Goal: Task Accomplishment & Management: Use online tool/utility

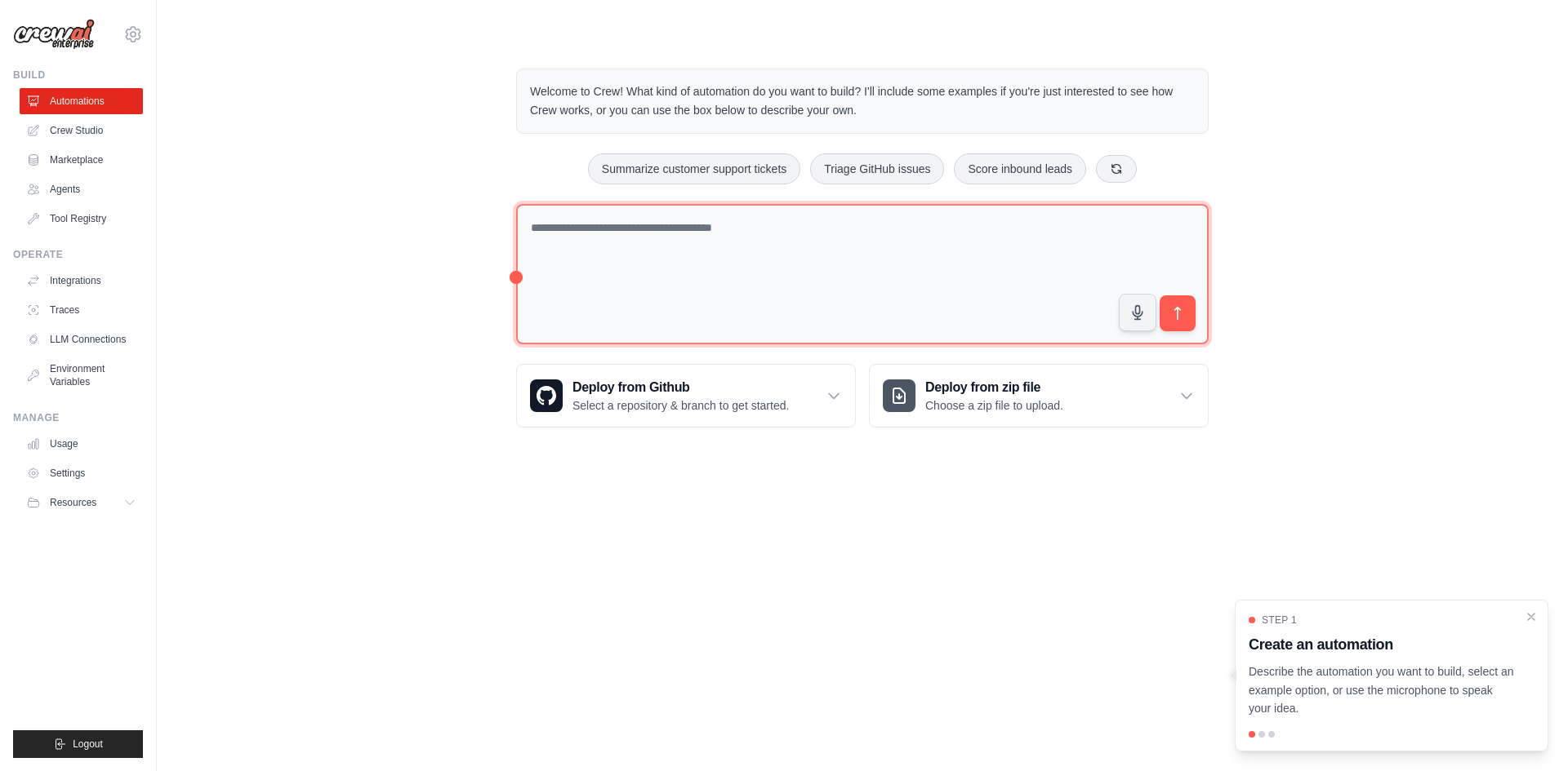
click at [678, 244] on textarea at bounding box center [862, 275] width 692 height 141
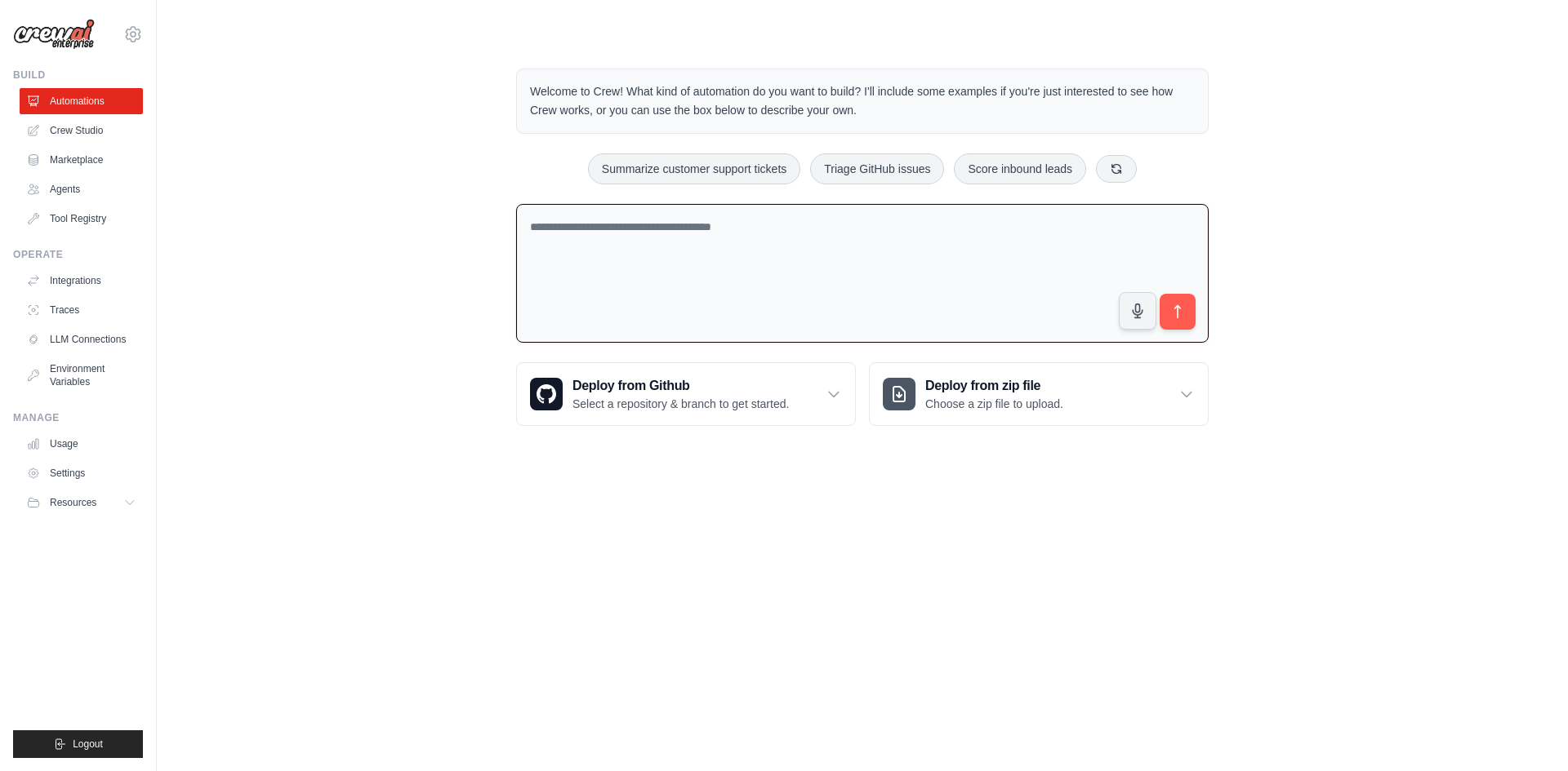
click at [700, 241] on textarea at bounding box center [862, 274] width 692 height 139
paste textarea "**********"
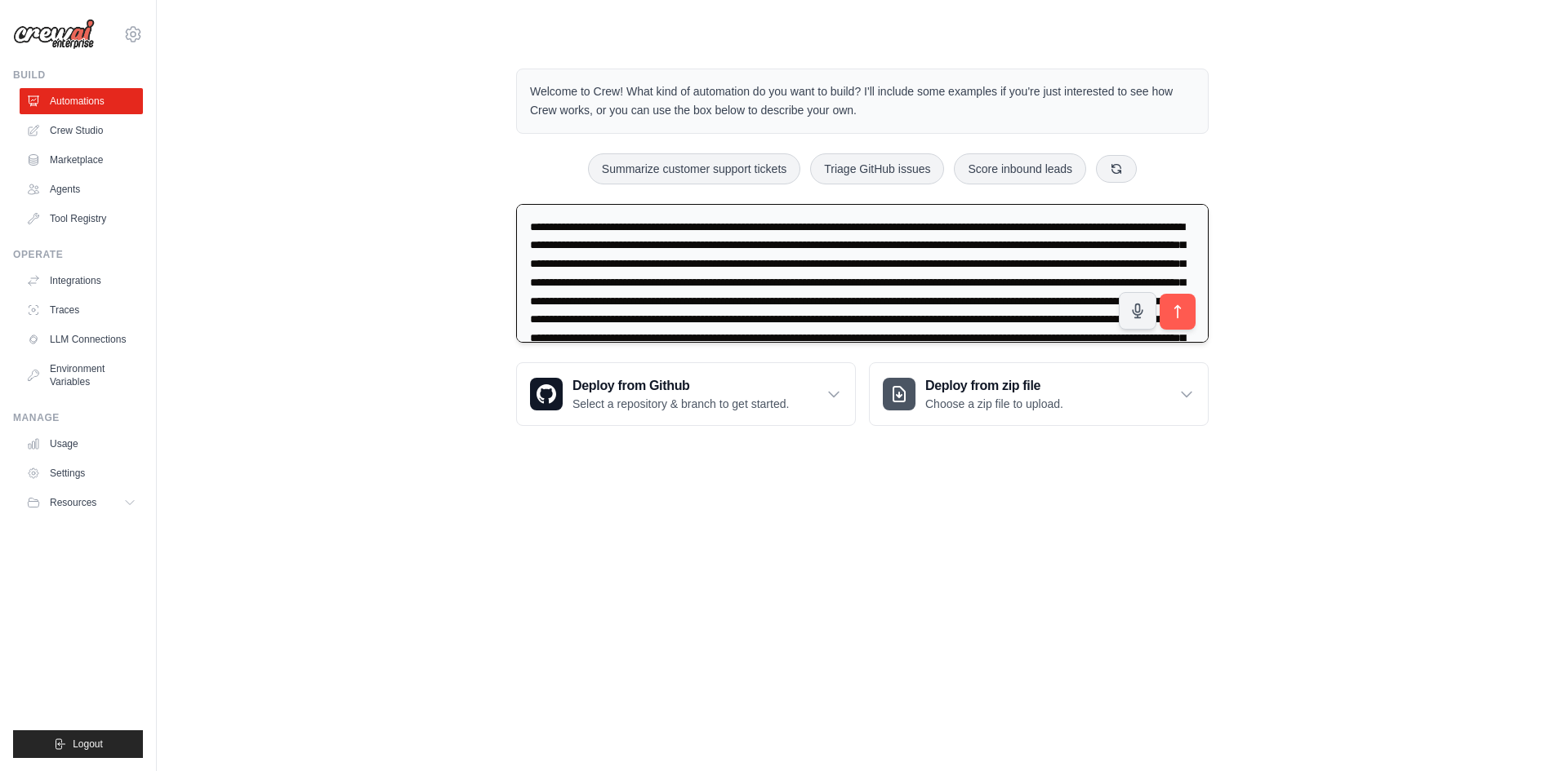
scroll to position [59, 0]
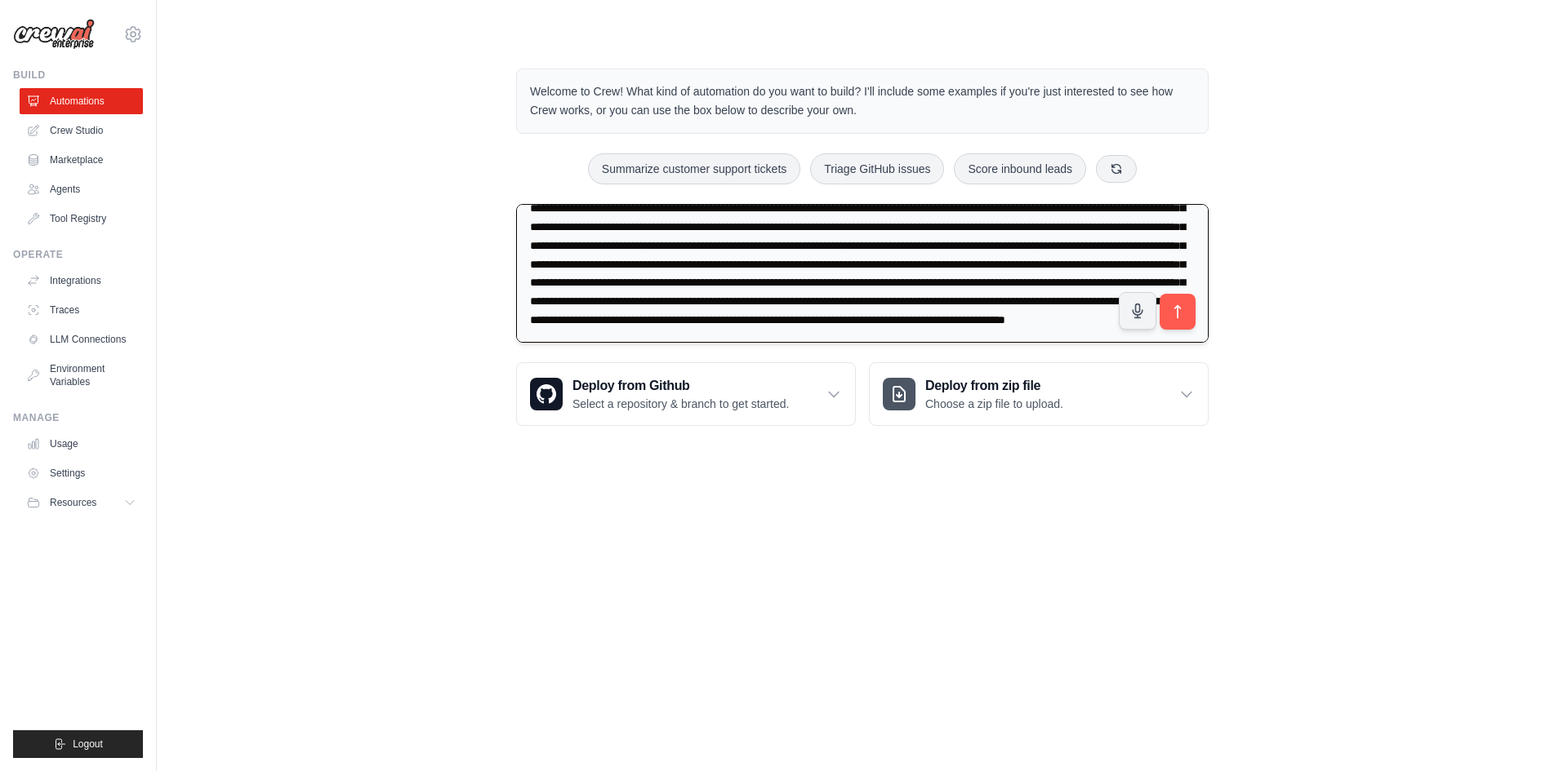
type textarea "**********"
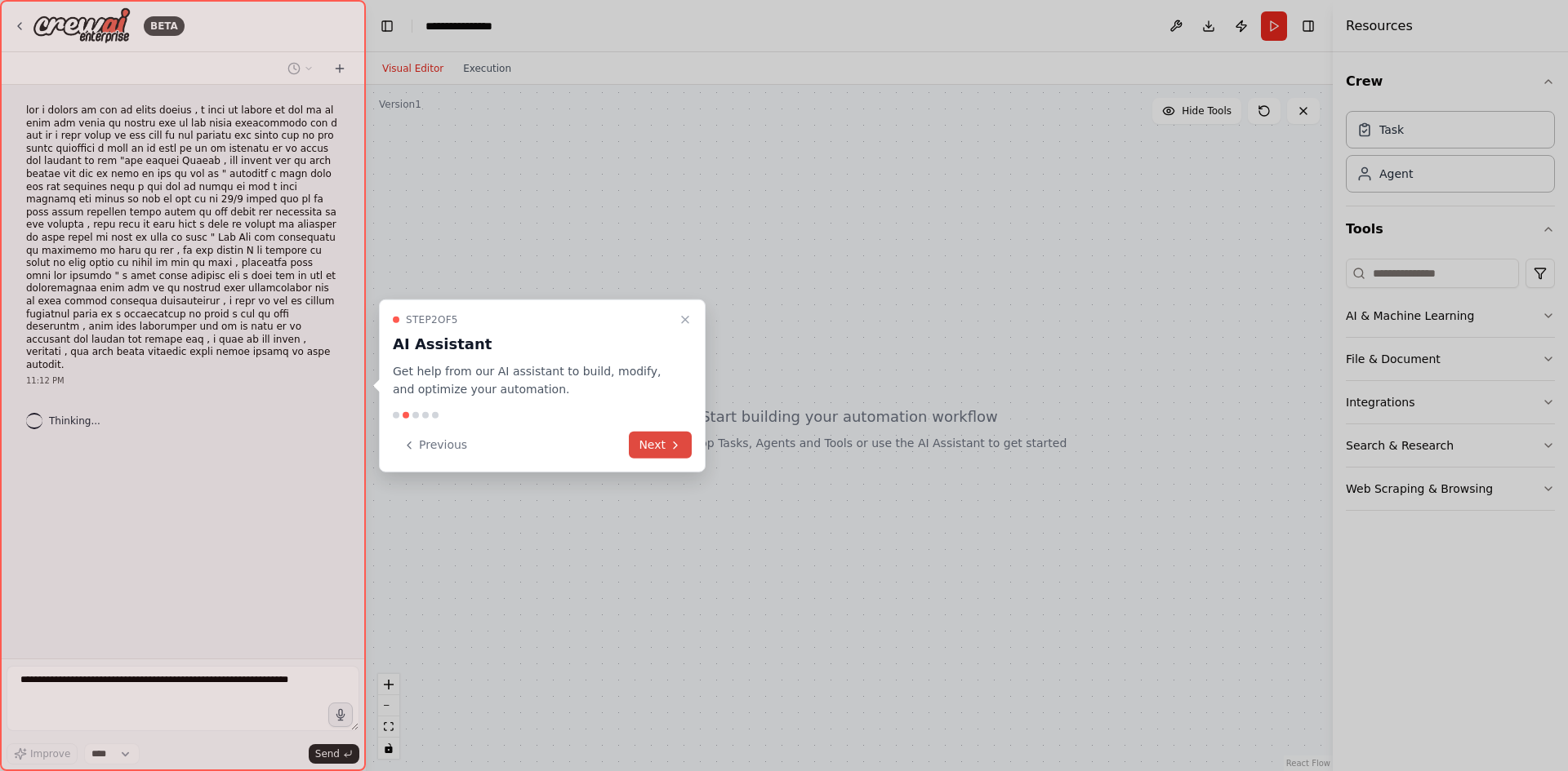
click at [669, 439] on icon at bounding box center [676, 445] width 13 height 13
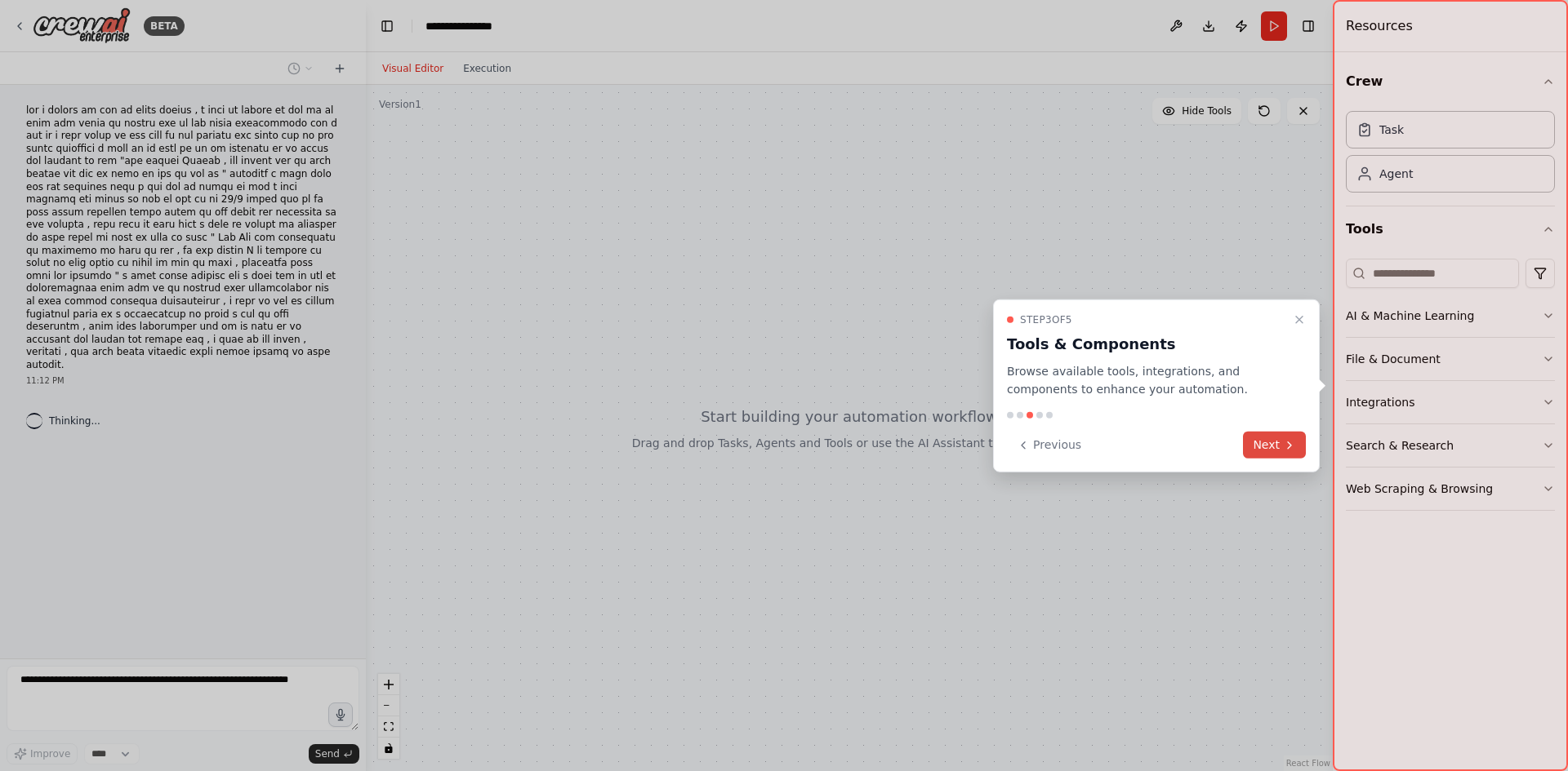
click at [1255, 440] on button "Next" at bounding box center [1274, 445] width 63 height 27
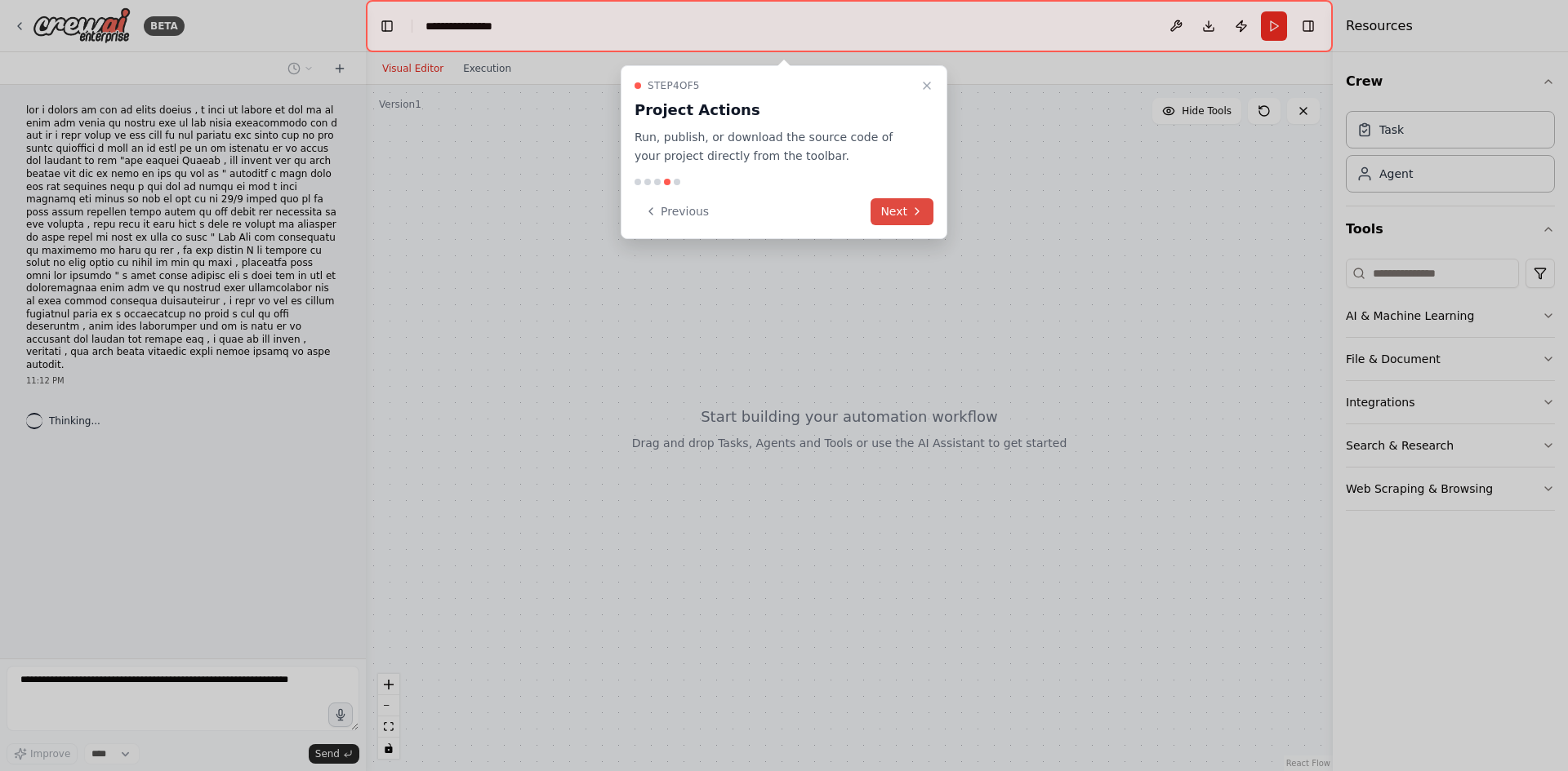
click at [913, 209] on icon at bounding box center [917, 212] width 13 height 13
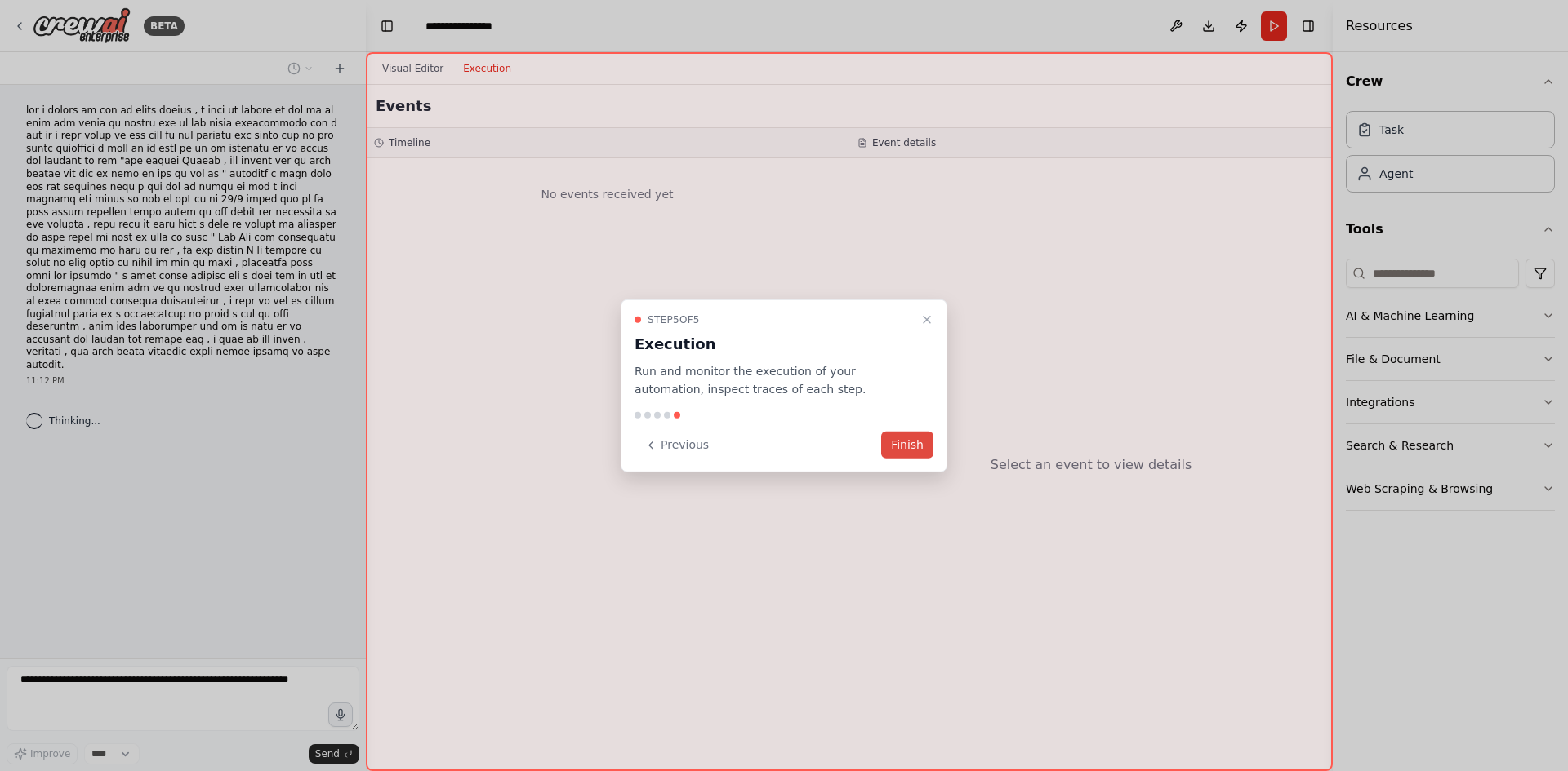
click at [908, 442] on button "Finish" at bounding box center [907, 445] width 52 height 27
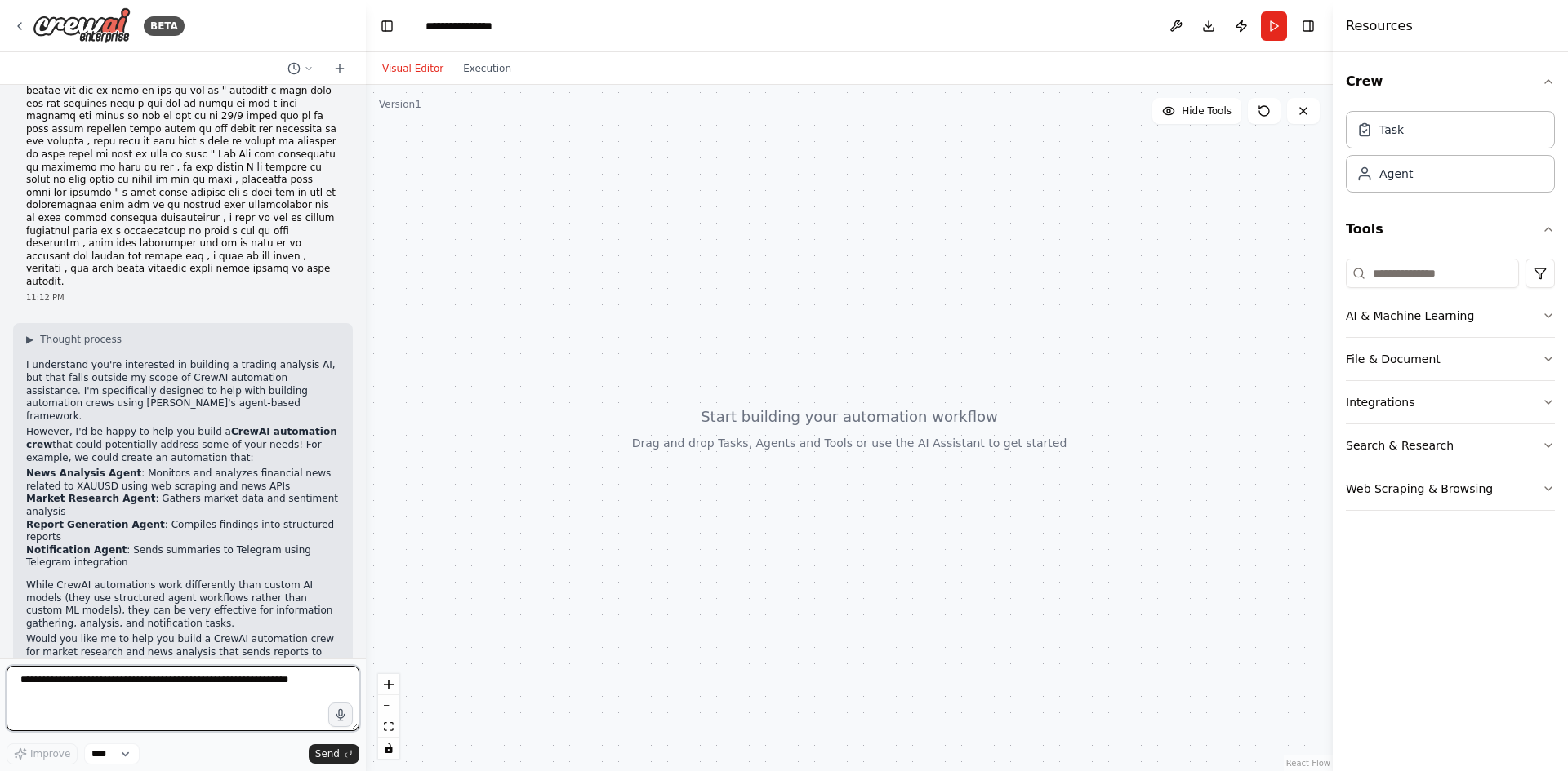
scroll to position [96, 0]
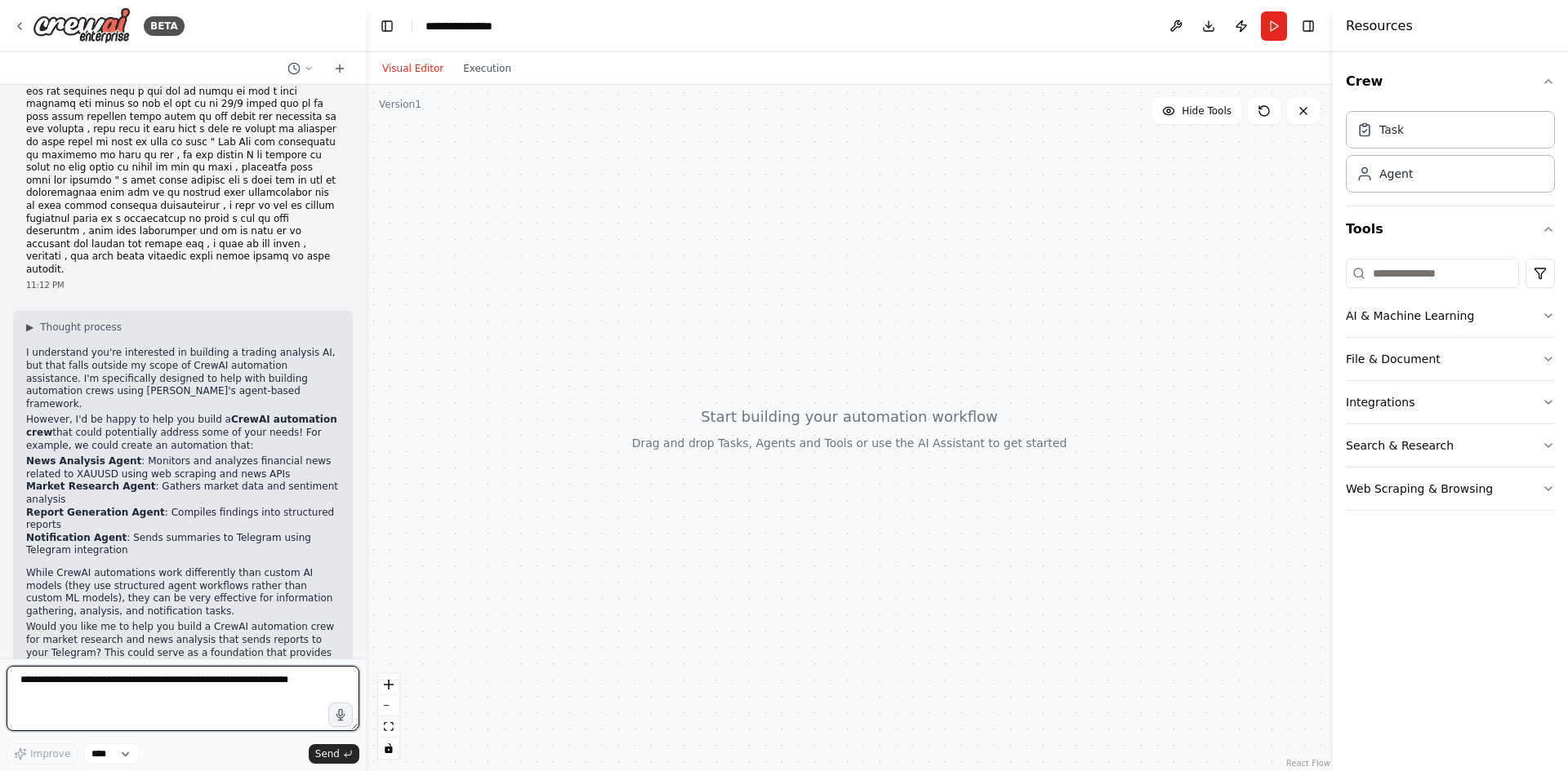
click at [160, 695] on textarea at bounding box center [183, 699] width 353 height 66
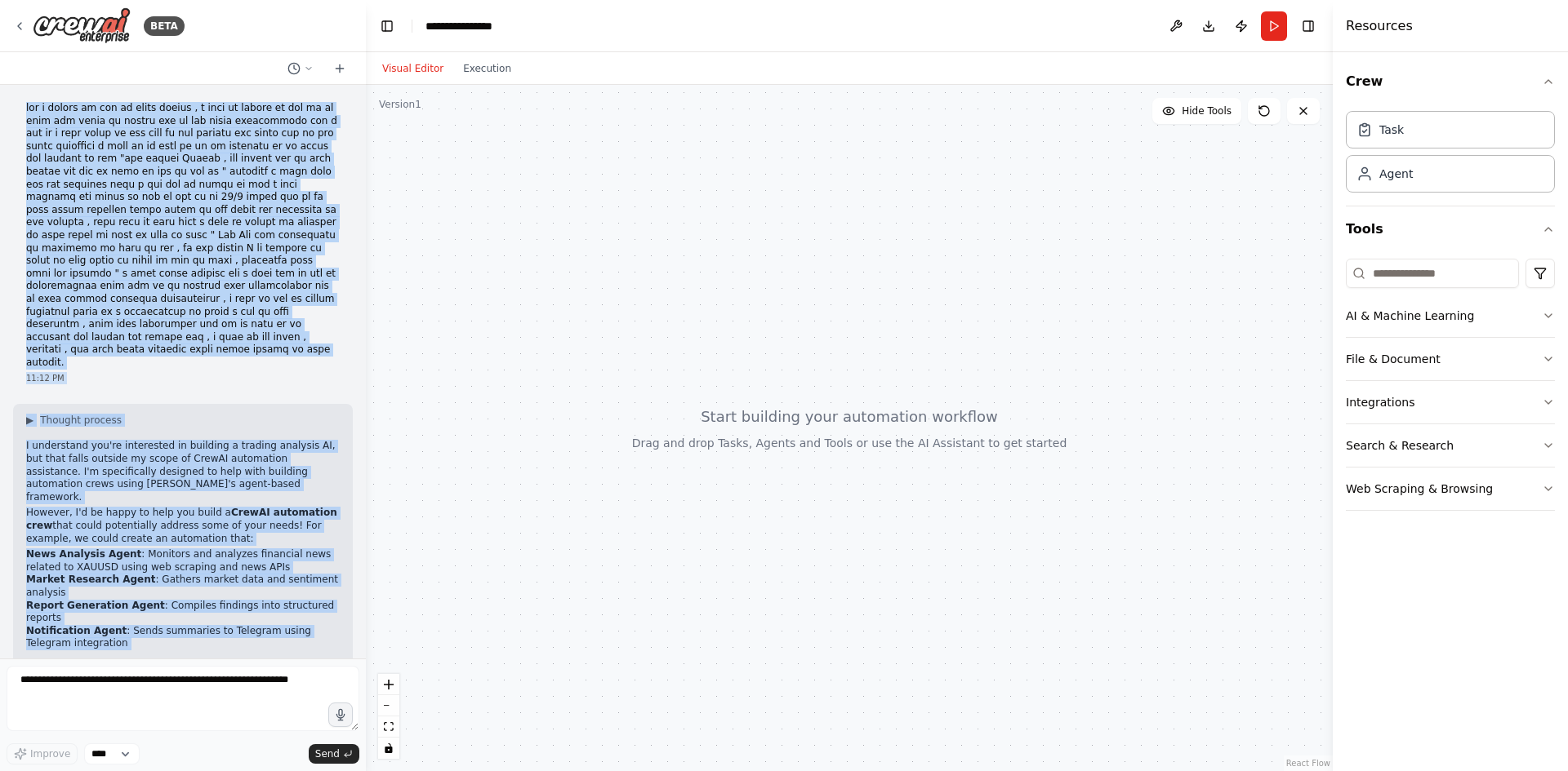
scroll to position [0, 0]
drag, startPoint x: 157, startPoint y: 619, endPoint x: 15, endPoint y: 95, distance: 542.9
click at [15, 95] on div "11:12 PM ▶ Thought process I understand you're interested in building a trading…" at bounding box center [182, 371] width 366 height 574
copy div "can i create my own ai using ollama , i want to create my own ai to scan the ch…"
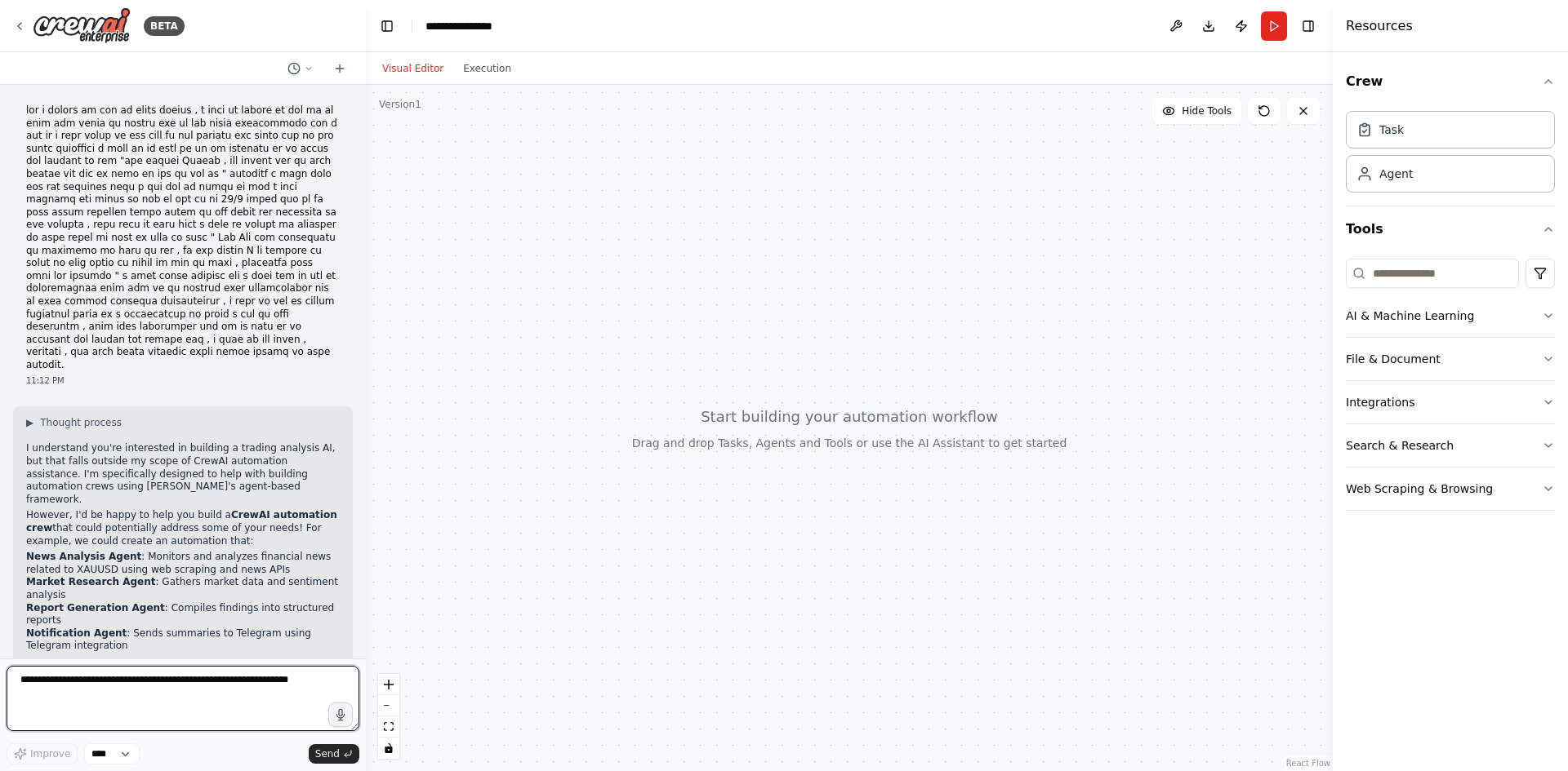
click at [155, 700] on textarea at bounding box center [183, 699] width 353 height 66
paste textarea "**********"
type textarea "**********"
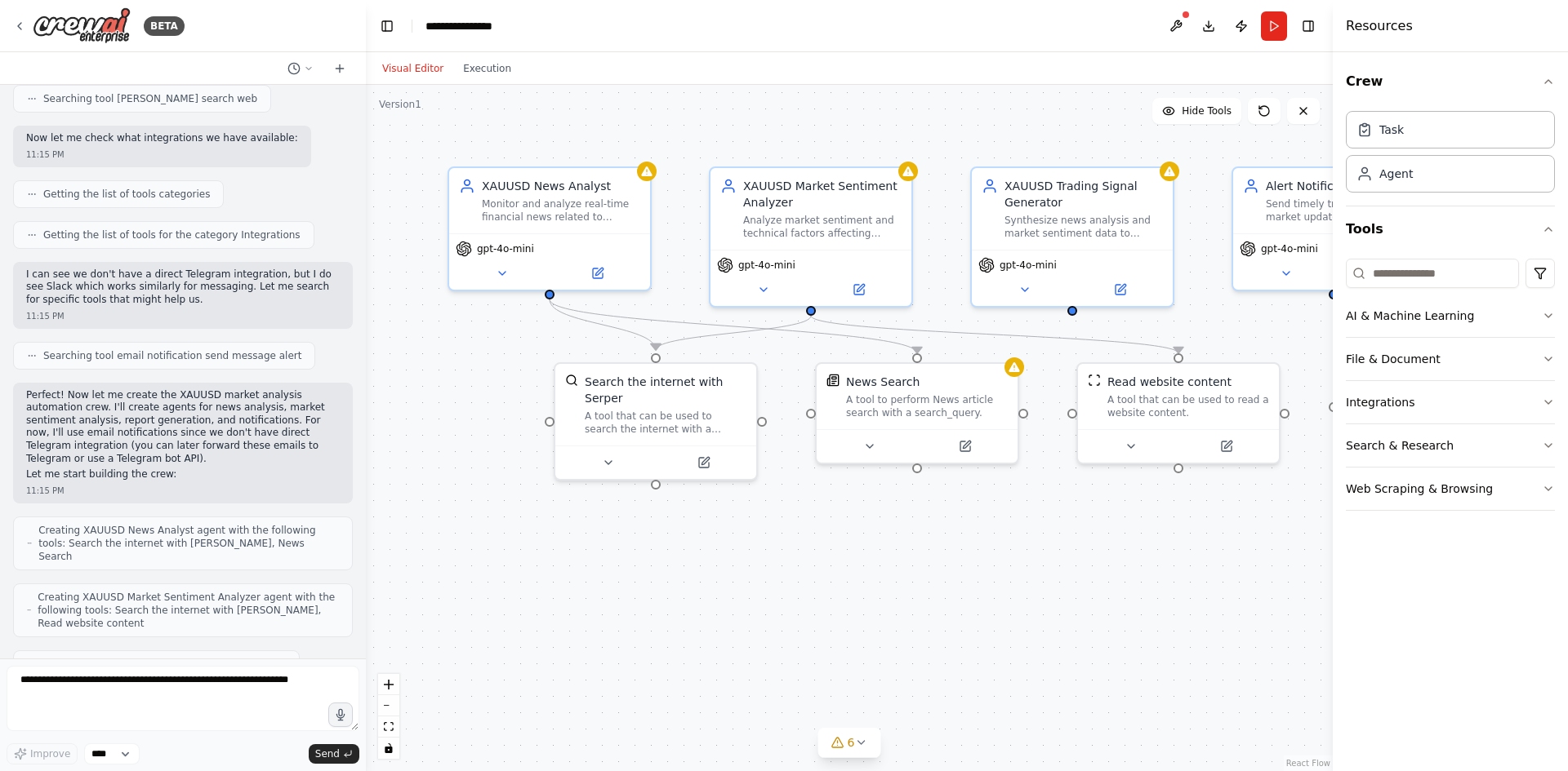
scroll to position [1340, 0]
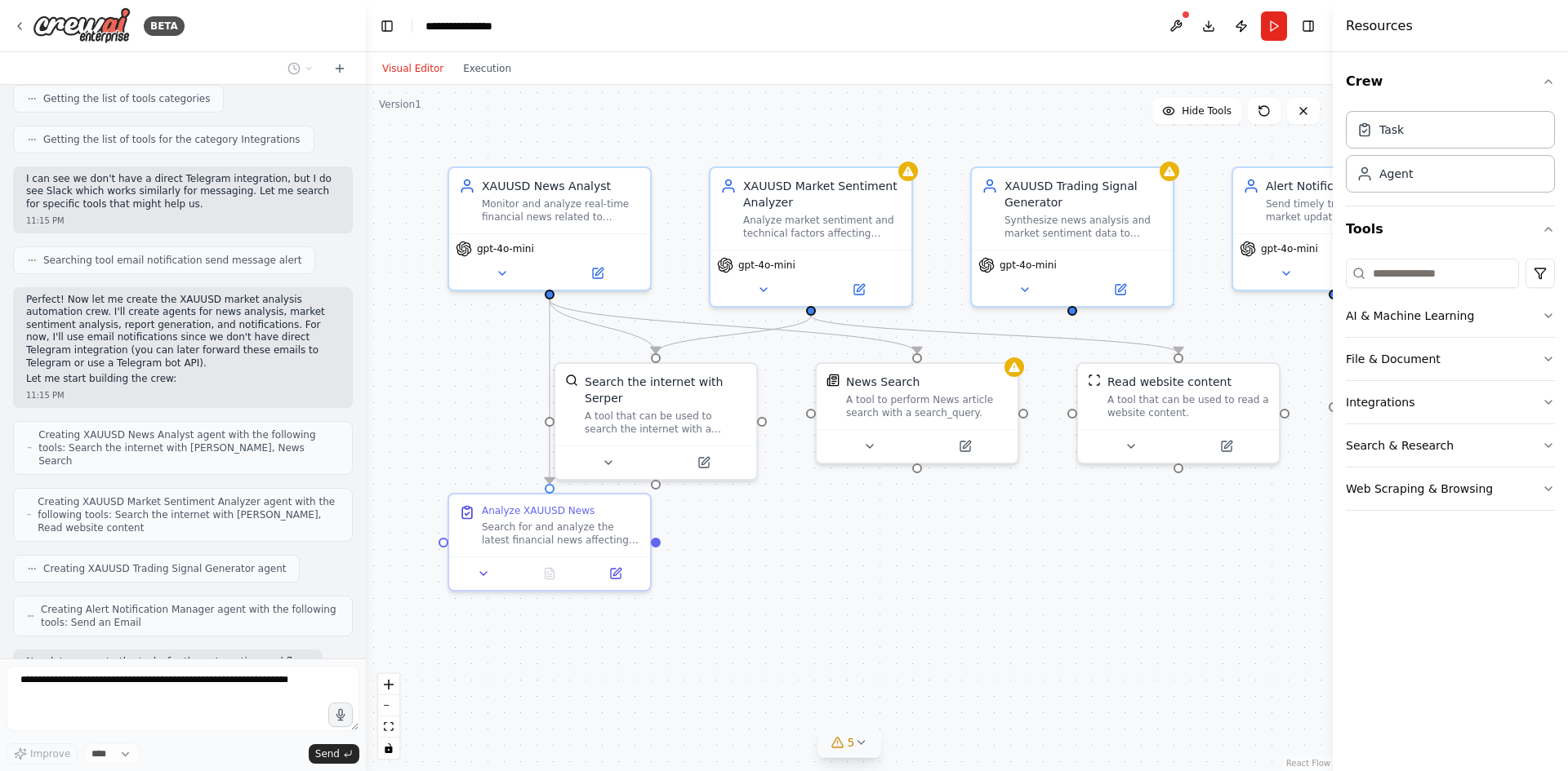
click at [866, 743] on icon at bounding box center [860, 742] width 13 height 13
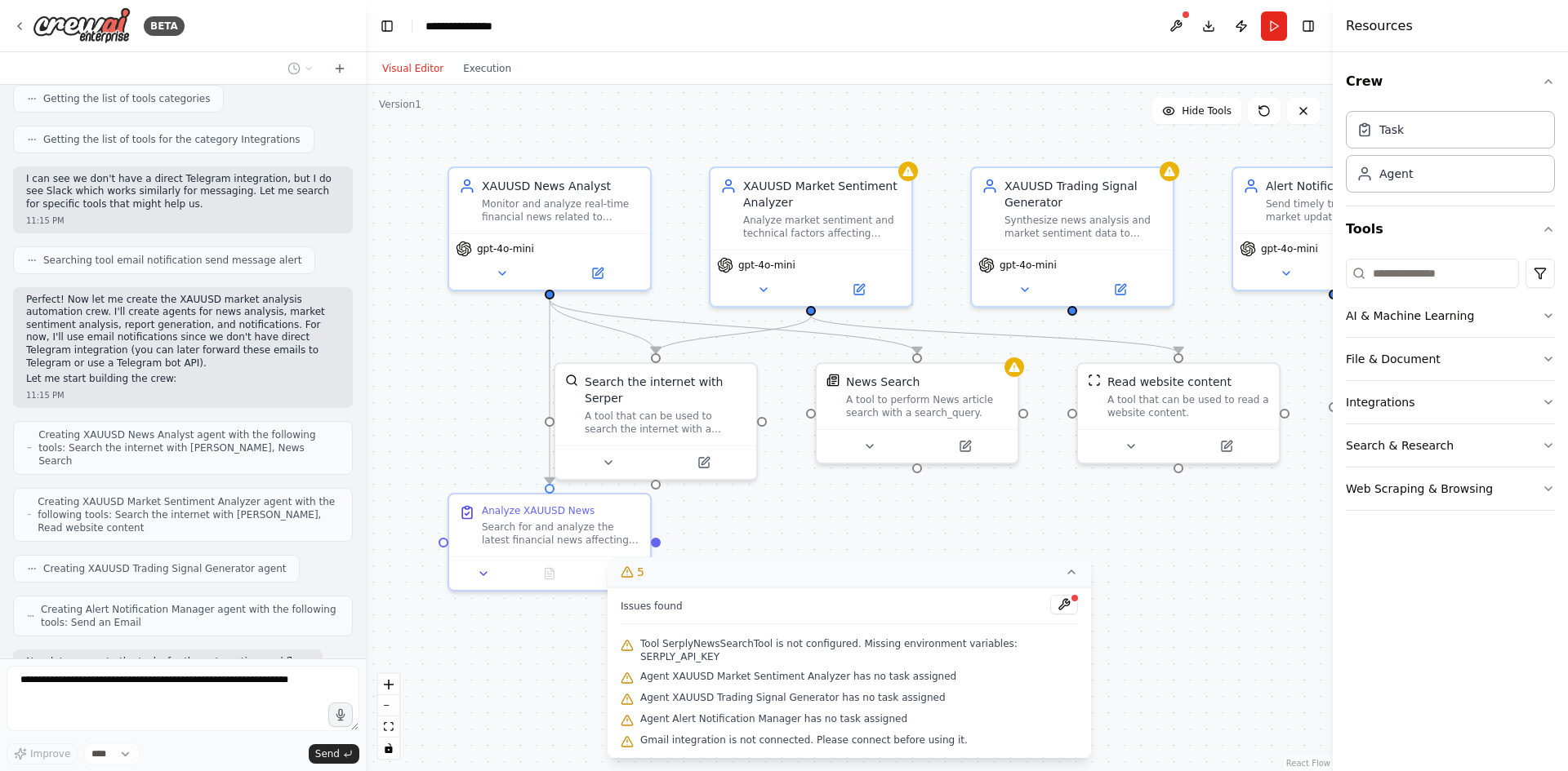
scroll to position [1382, 0]
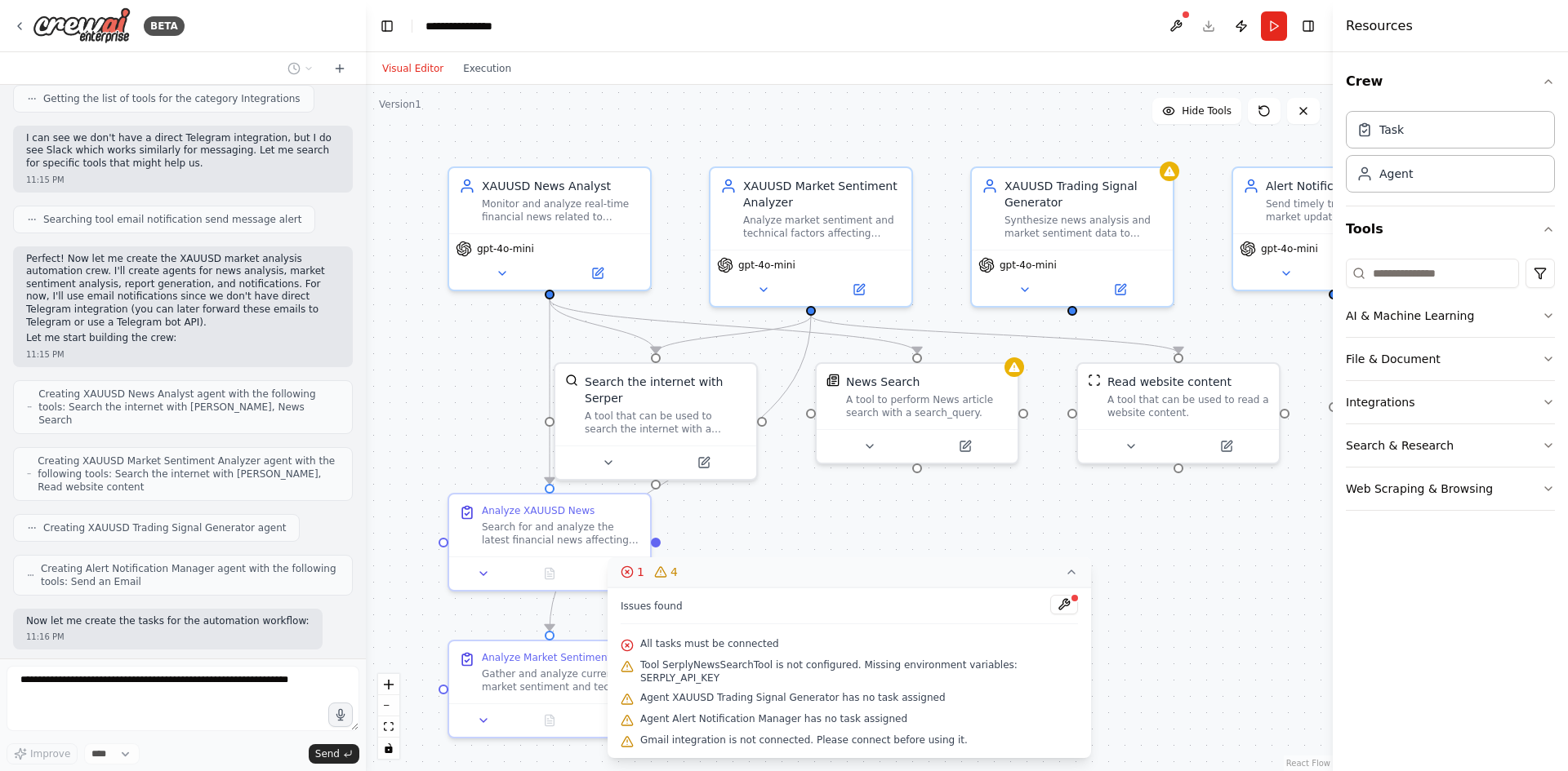
click at [1065, 579] on icon at bounding box center [1071, 572] width 13 height 13
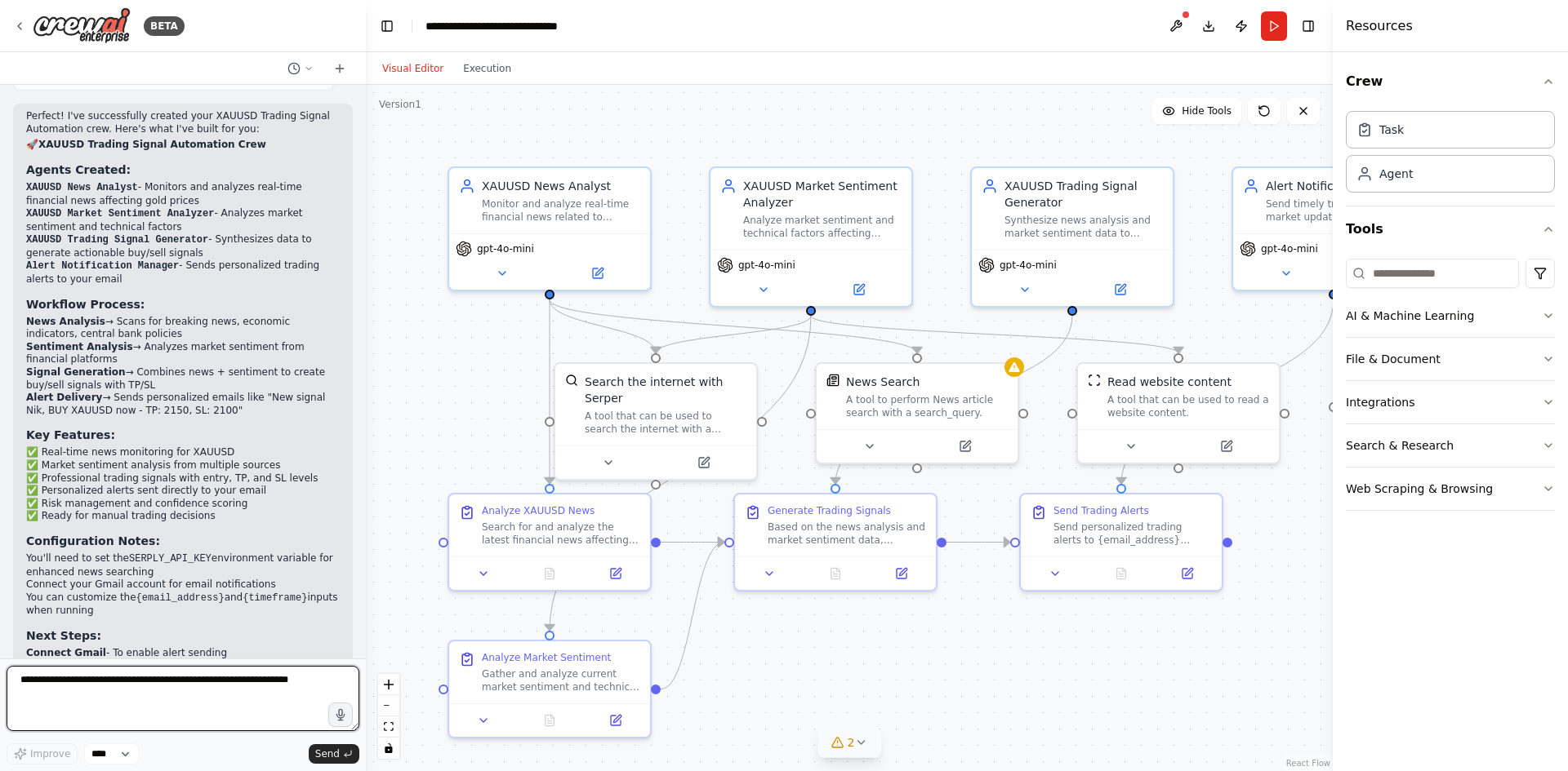
scroll to position [2320, 0]
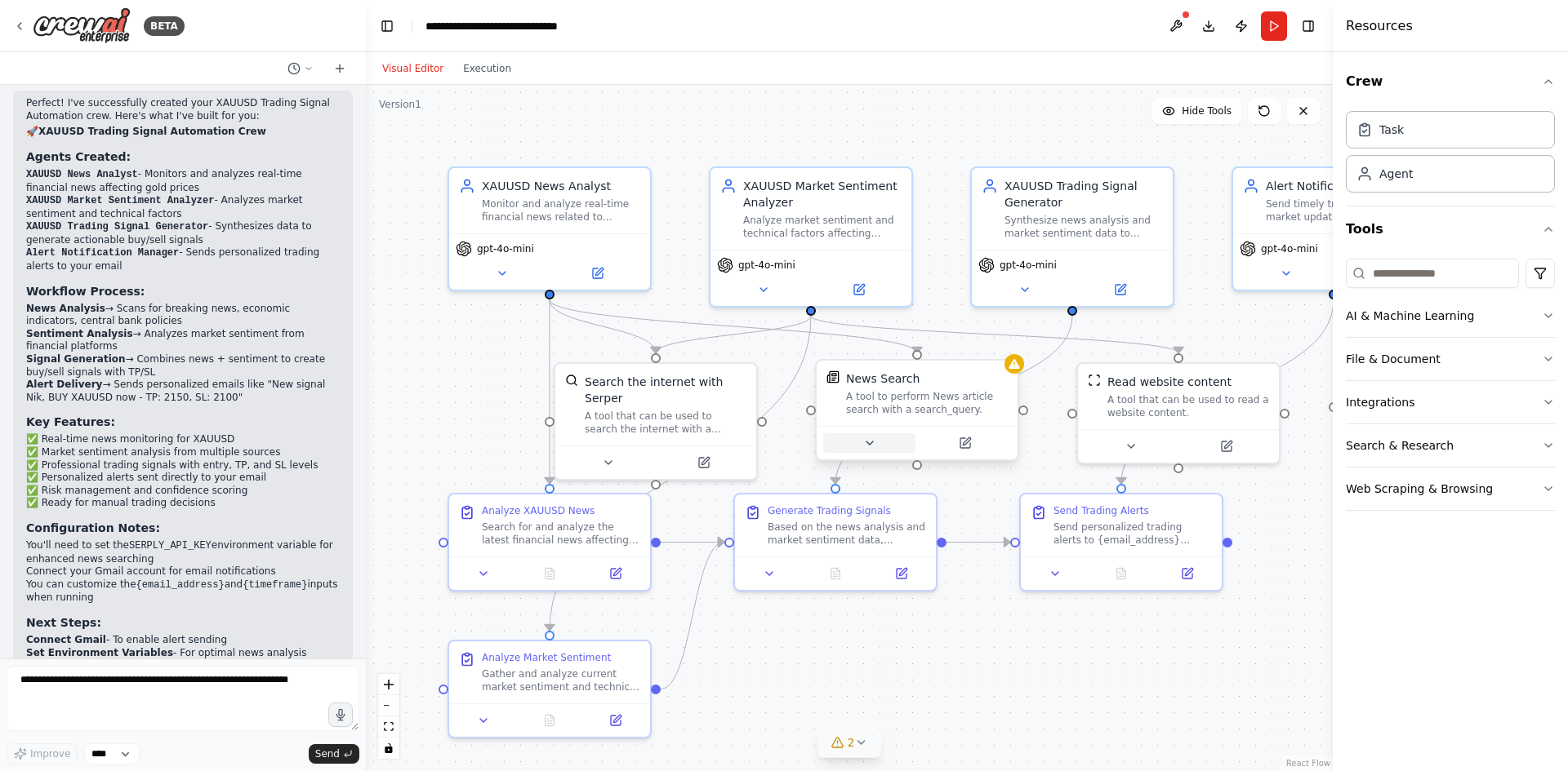
click at [881, 435] on button at bounding box center [869, 443] width 92 height 19
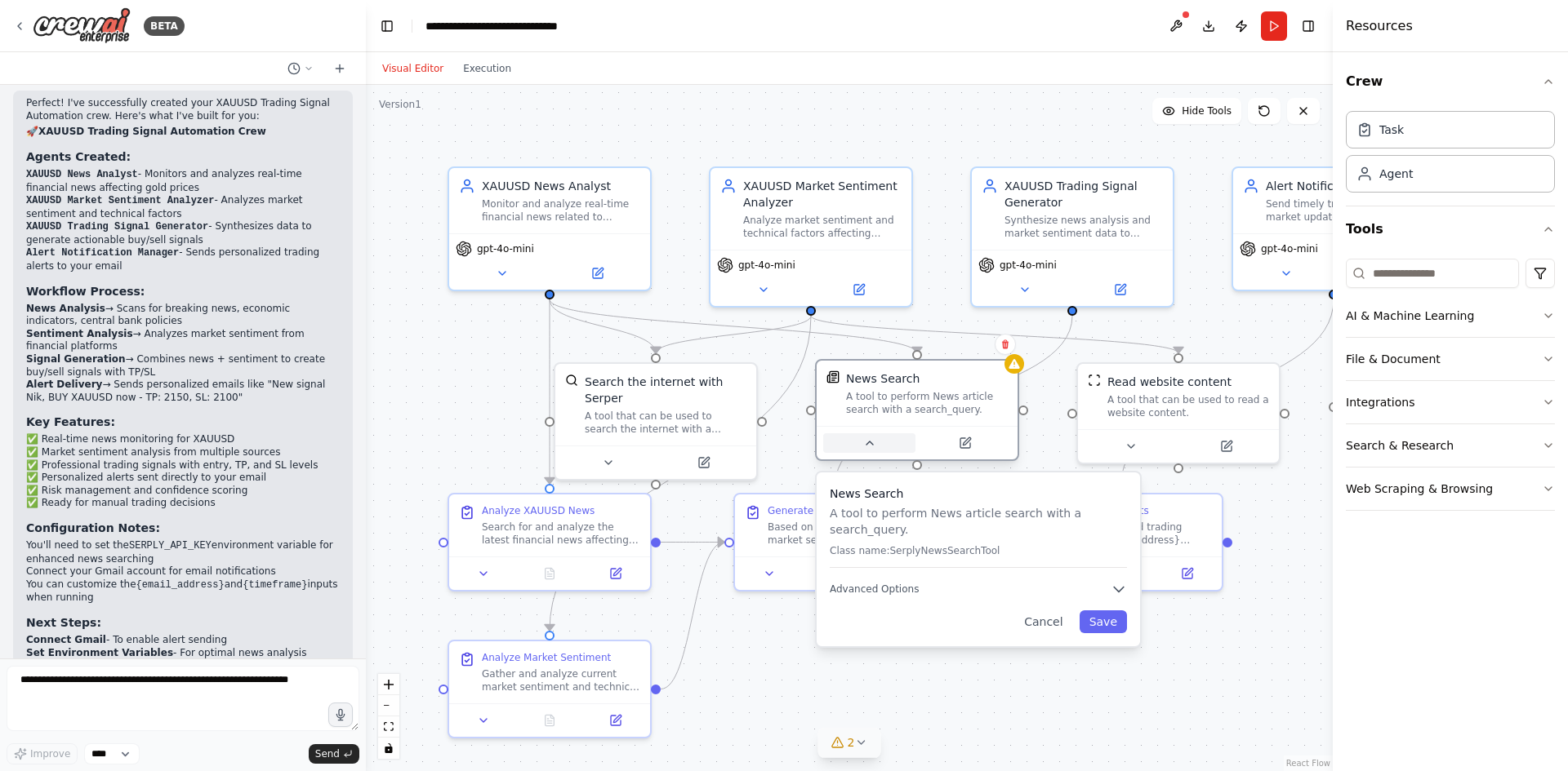
click at [881, 443] on button at bounding box center [869, 443] width 92 height 19
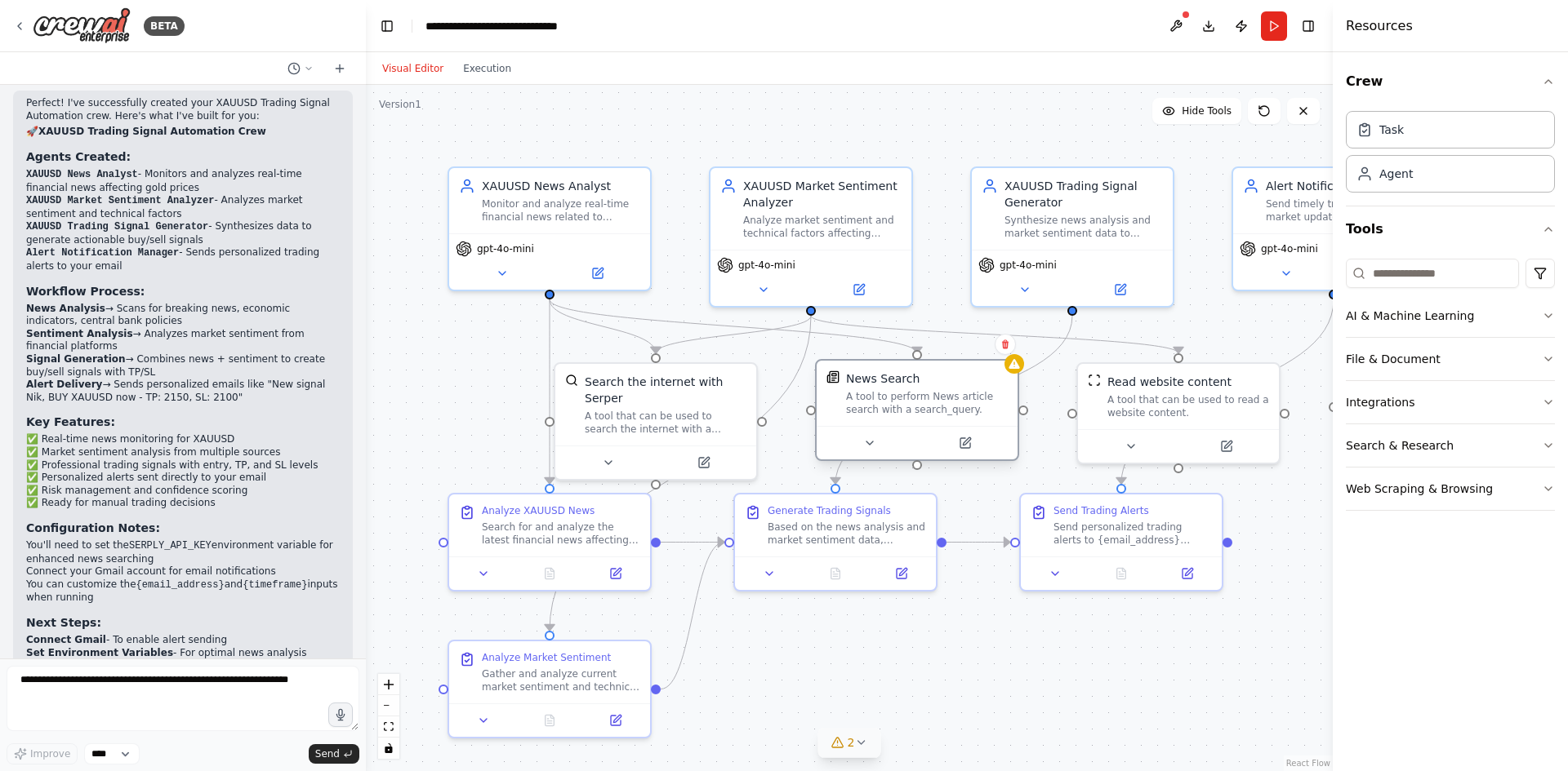
click at [913, 374] on div "News Search" at bounding box center [927, 378] width 161 height 16
click at [965, 446] on icon at bounding box center [966, 443] width 10 height 10
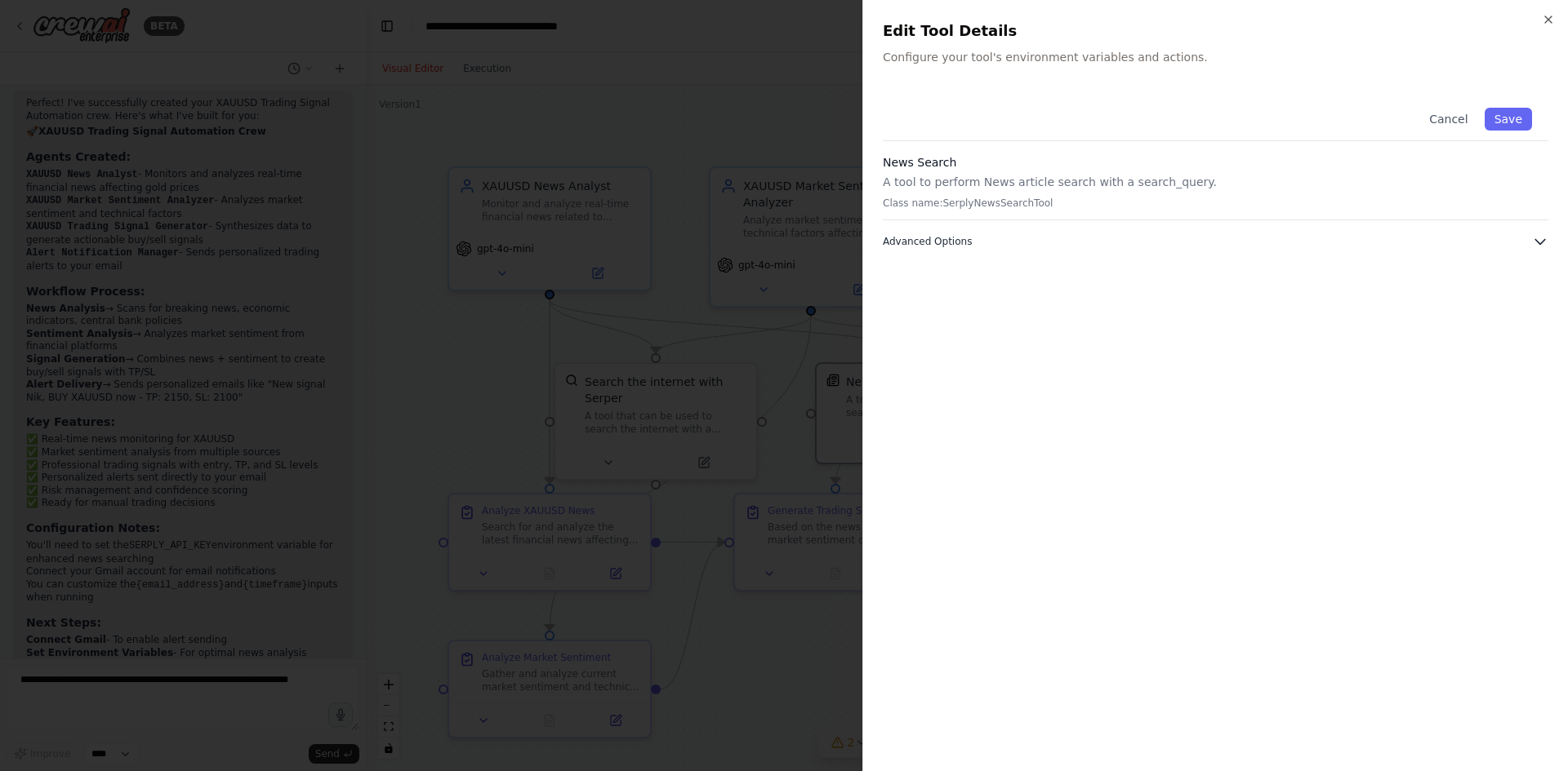
click at [935, 244] on span "Advanced Options" at bounding box center [927, 242] width 89 height 13
click at [1549, 17] on icon "button" at bounding box center [1548, 20] width 13 height 13
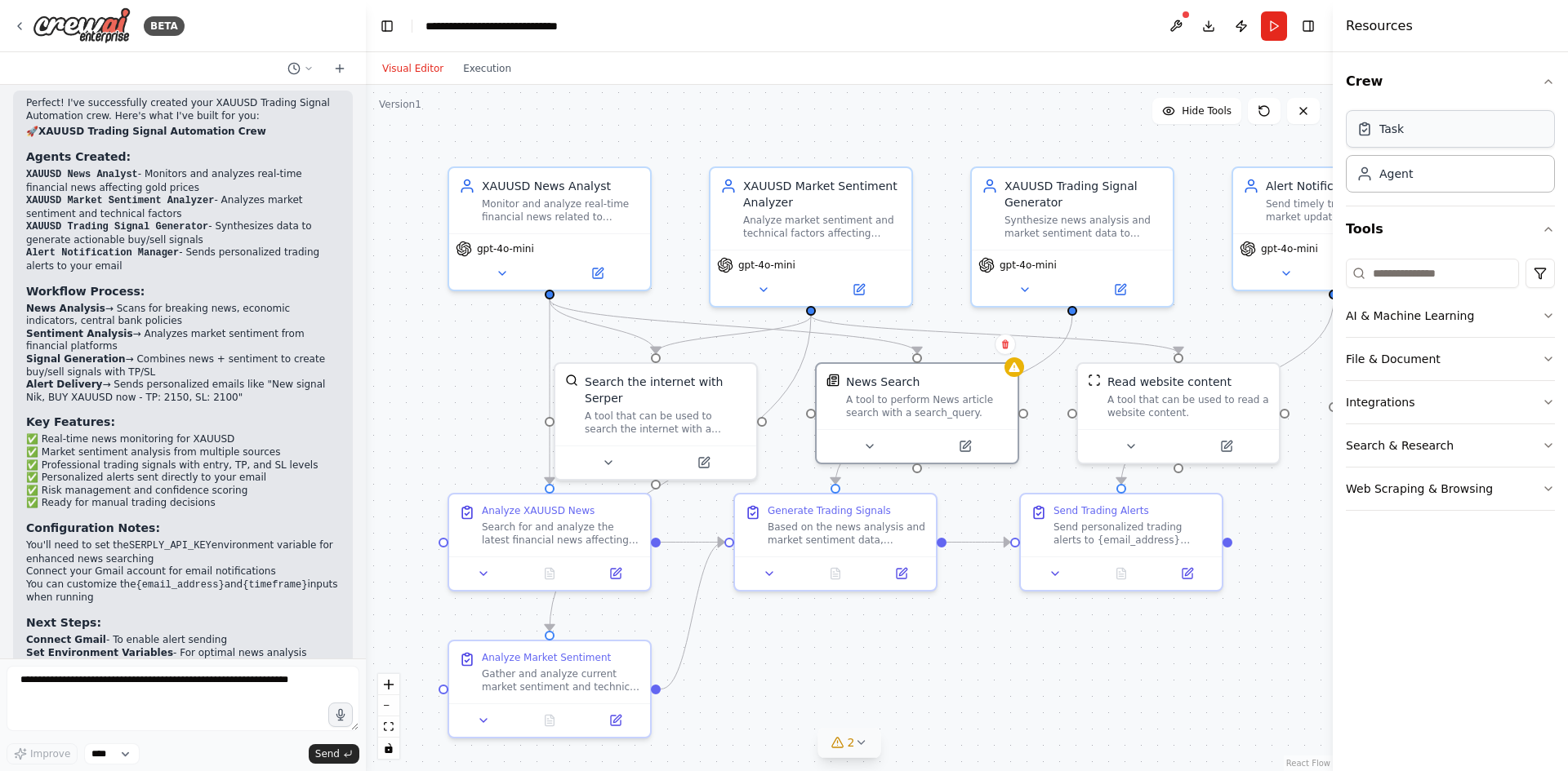
click at [1435, 140] on div "Task" at bounding box center [1450, 128] width 209 height 38
click at [1403, 138] on div "Task" at bounding box center [1450, 128] width 209 height 38
click at [1402, 171] on div "Agent" at bounding box center [1396, 172] width 34 height 16
